Goal: Information Seeking & Learning: Find specific fact

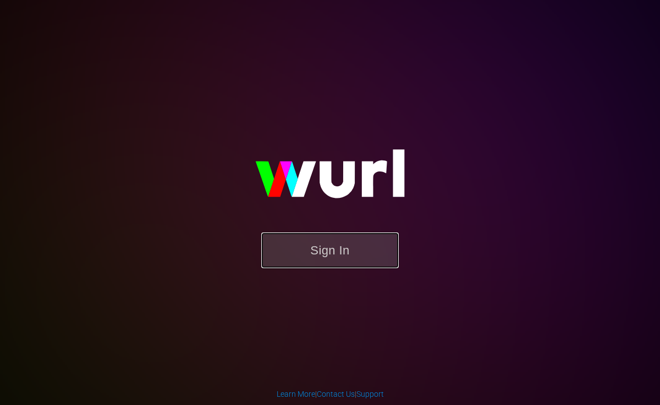
click at [323, 245] on button "Sign In" at bounding box center [329, 251] width 137 height 36
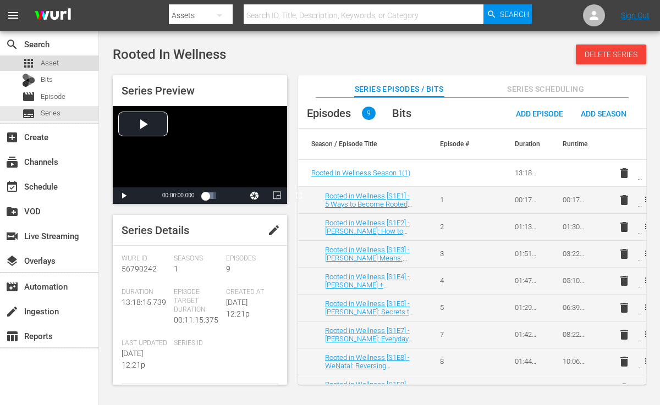
click at [53, 63] on span "Asset" at bounding box center [50, 63] width 18 height 11
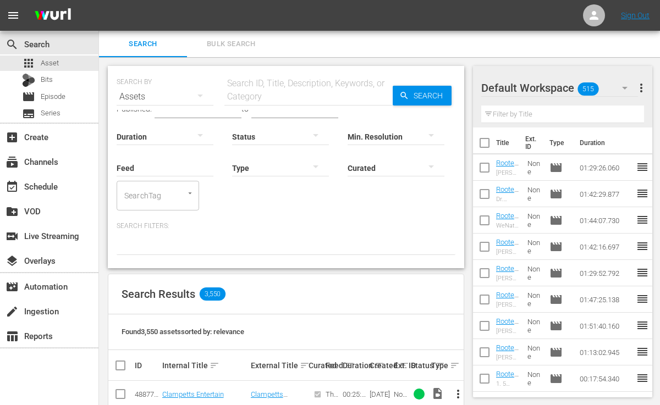
click at [246, 87] on input "text" at bounding box center [308, 97] width 168 height 26
paste input "Women Together: The Science and Soul of Collective Healing"
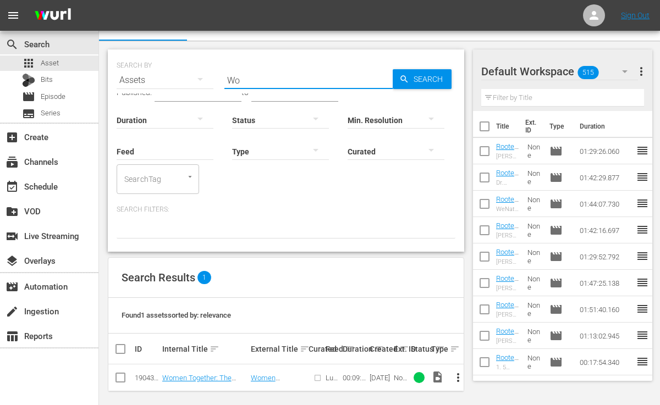
type input "W"
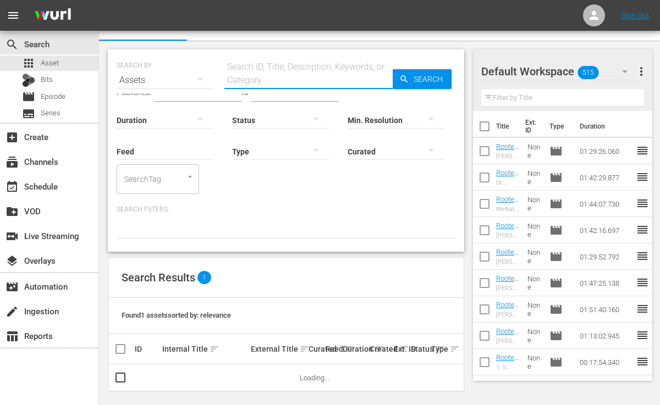
scroll to position [16, 0]
paste input "Awaken Your Heart’s Power: Science, Spirit, and the Practice of Heart Coherence"
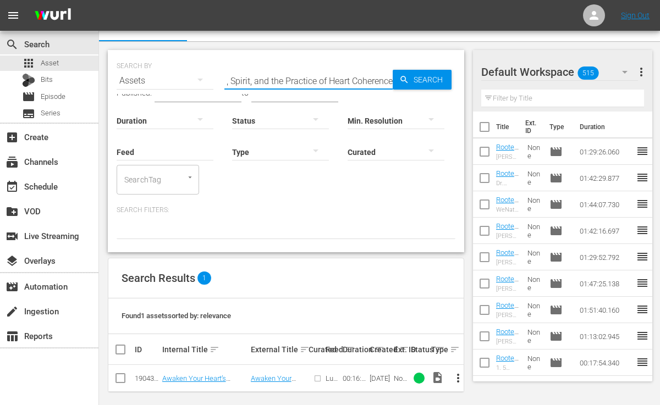
scroll to position [0, 0]
click at [384, 78] on input "Awaken Your Heart’s Power: Science, Spirit, and the Practice of Heart Coherence" at bounding box center [308, 81] width 168 height 26
type input "A"
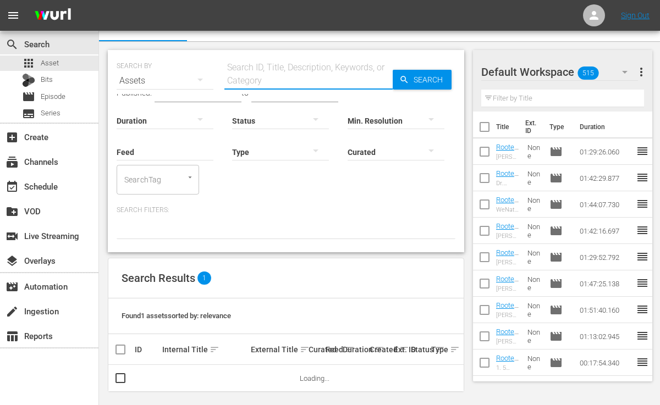
paste input "Women's Health 3.0: Reclaim Your Power in Midlife and Beyond"
type input "W"
paste input "Longevity in Action: Build Strength, Boost Vitality, and Age Powerfully"
type input "L"
paste input "In the Mood (Or Not): What Every Woman Should Know About Libido"
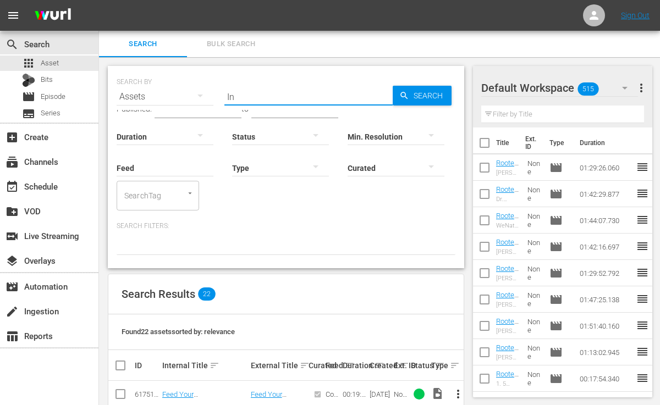
type input "I"
paste input "In the Mood (Or Not): What Every Woman Should Know About Libido"
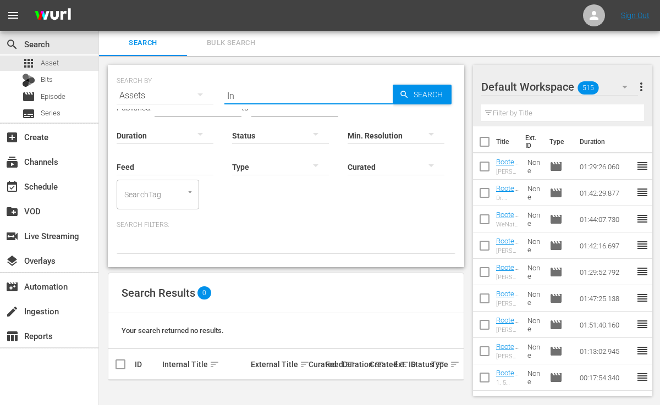
type input "I"
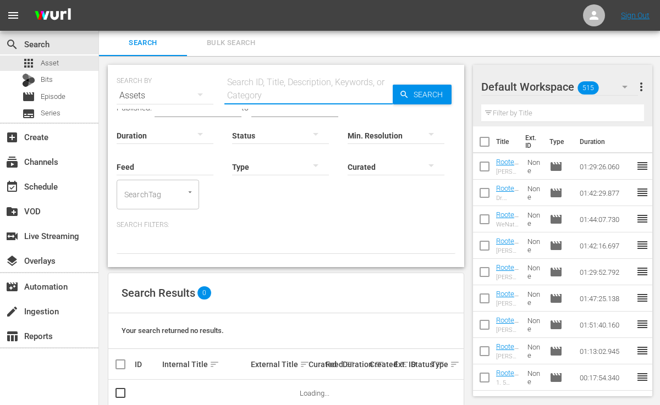
paste input "The Science of Sex: How to Reignite Pleasure, Intimacy, and Connection at Every…"
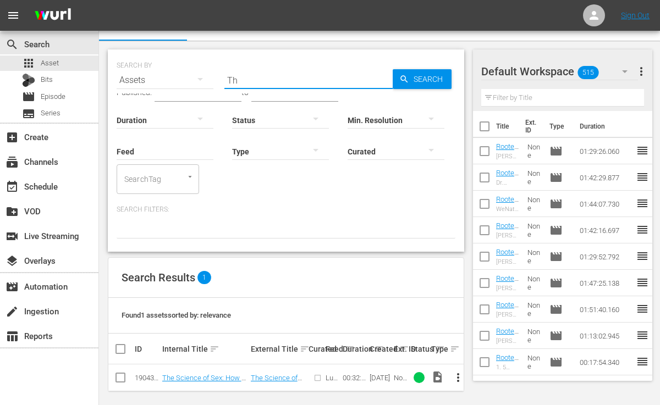
type input "T"
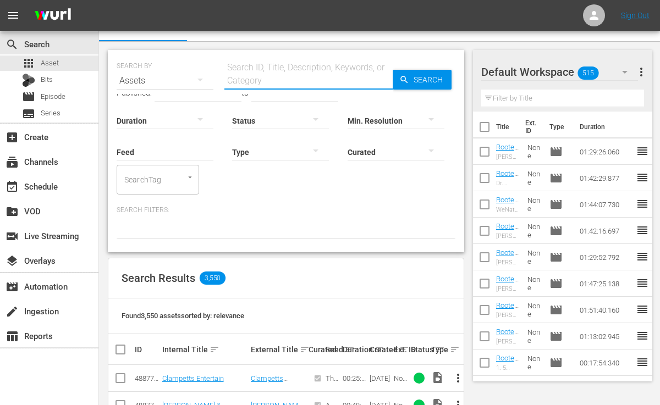
scroll to position [16, 0]
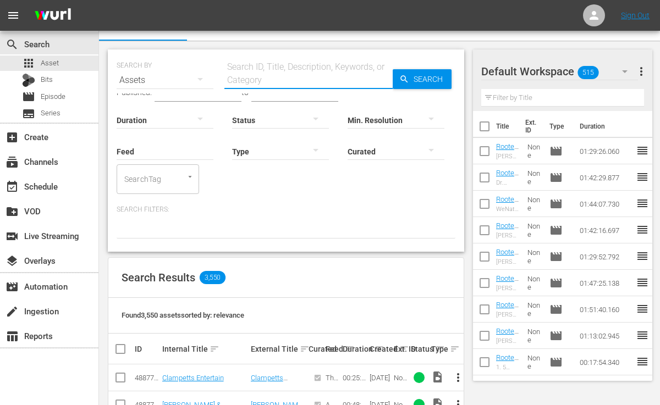
paste input "Metabolism Is Power: A Cellular Revolution for Women’s Health"
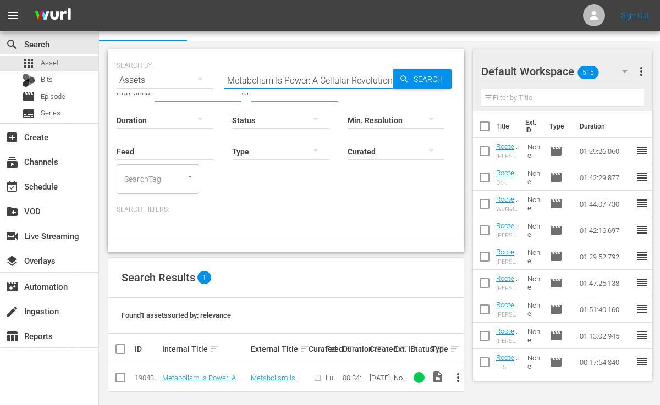
scroll to position [0, 0]
type input "M"
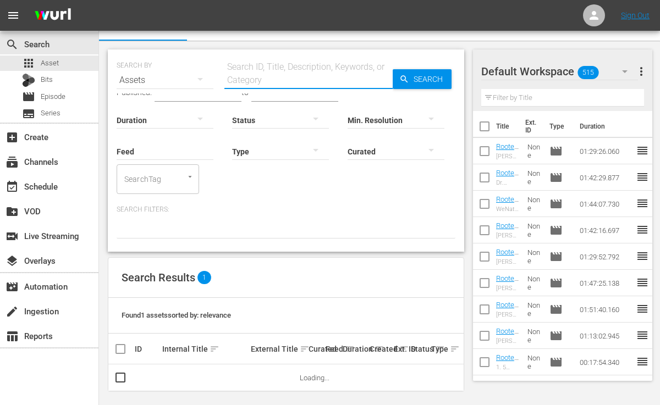
scroll to position [16, 0]
paste input "Rewrite Your Health Story: How to Become Your Own Best Advocate"
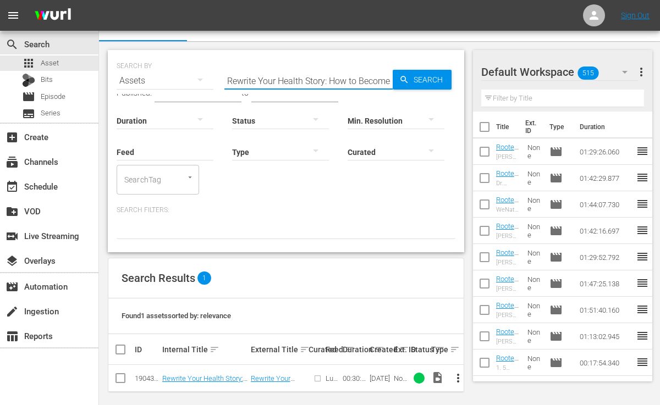
scroll to position [0, 0]
type input "R"
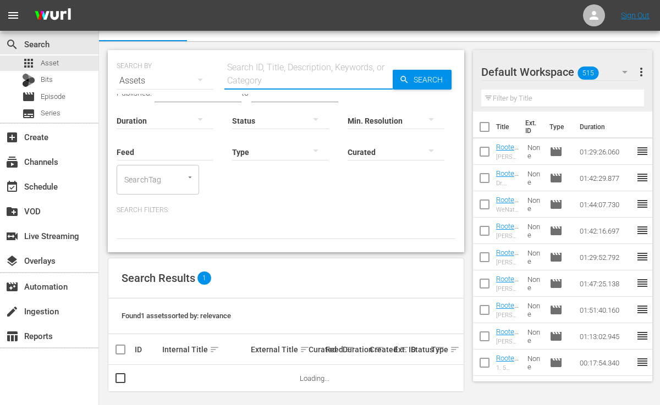
paste input "Stronger than Motivation: The Real Secret to Reaching Any Goal"
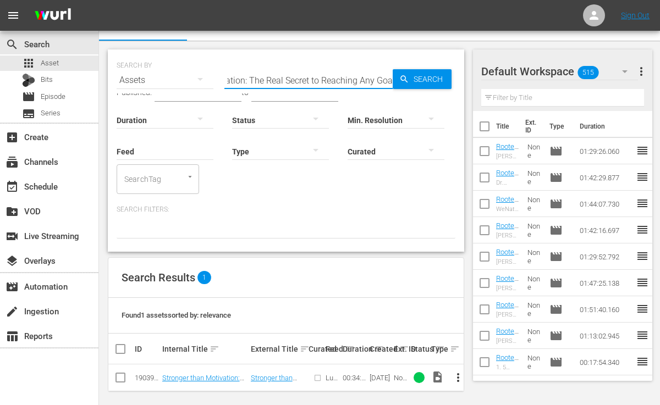
type input "Stronger than Motivation: The Real Secret to Reaching Any Goal"
